Goal: Task Accomplishment & Management: Manage account settings

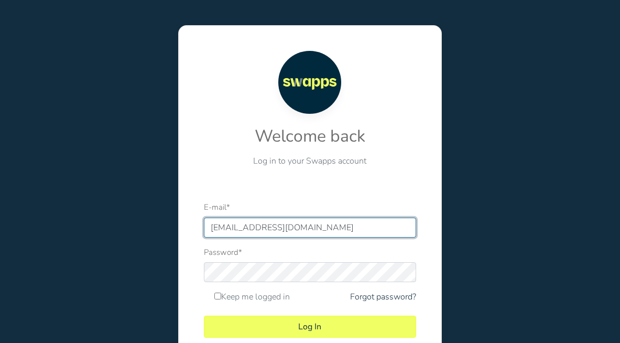
click at [219, 229] on input "[EMAIL_ADDRESS][DOMAIN_NAME]" at bounding box center [310, 228] width 212 height 20
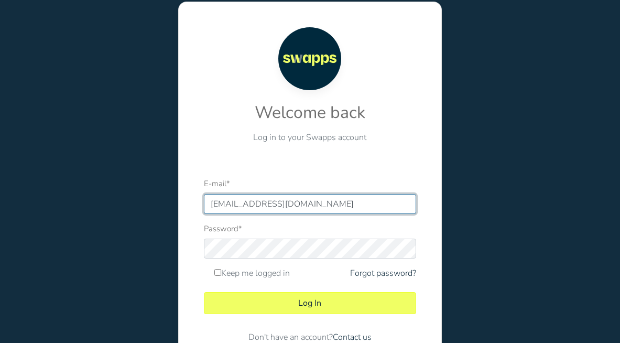
click at [213, 201] on input "[EMAIL_ADDRESS][DOMAIN_NAME]" at bounding box center [310, 204] width 212 height 20
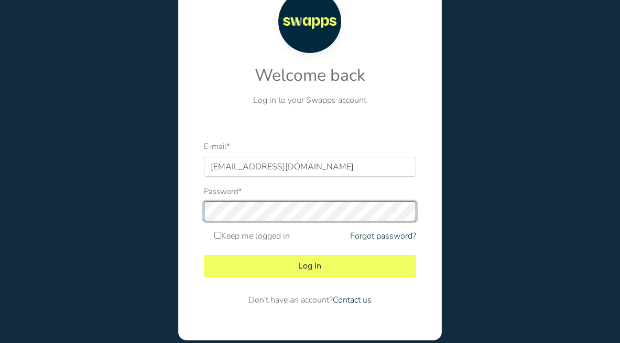
scroll to position [68, 0]
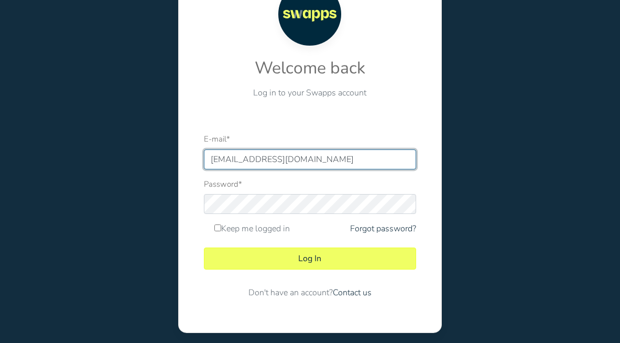
click at [217, 158] on input "[EMAIL_ADDRESS][DOMAIN_NAME]" at bounding box center [310, 159] width 212 height 20
type input "[EMAIL_ADDRESS][DOMAIN_NAME]"
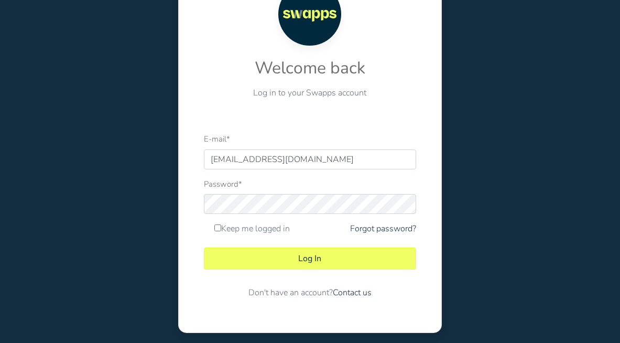
click at [231, 193] on div "Password *" at bounding box center [310, 196] width 212 height 37
click at [202, 233] on div "Welcome back Log in to your Swapps account E-mail * [EMAIL_ADDRESS][DOMAIN_NAME…" at bounding box center [310, 145] width 264 height 376
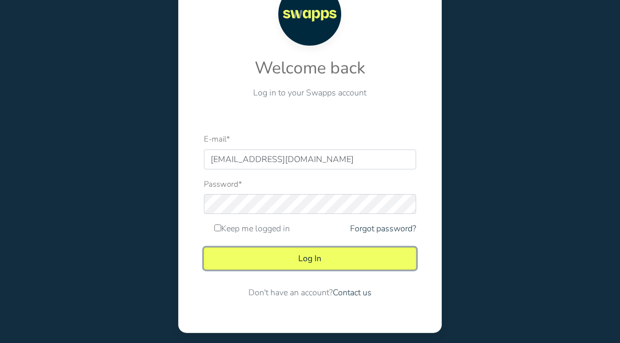
click at [266, 252] on button "Log In" at bounding box center [310, 258] width 212 height 22
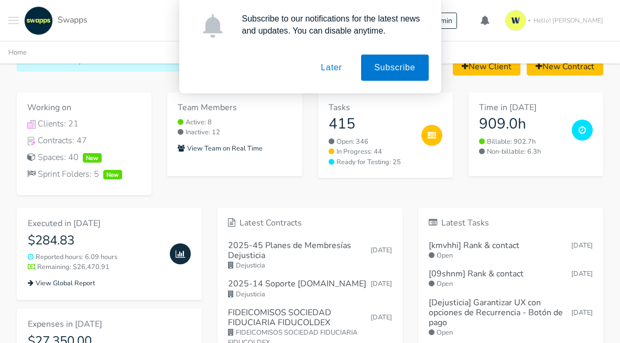
scroll to position [160, 0]
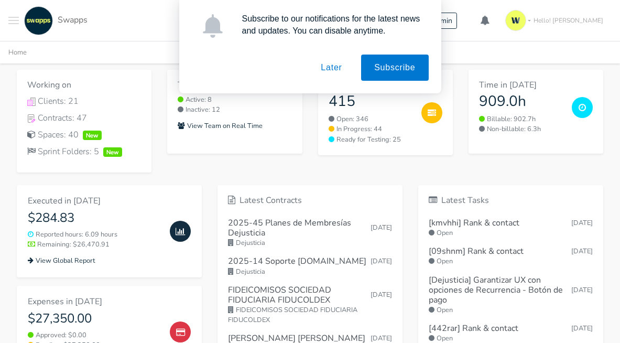
click at [332, 64] on button "Later" at bounding box center [331, 68] width 47 height 26
